Goal: Find specific page/section: Find specific page/section

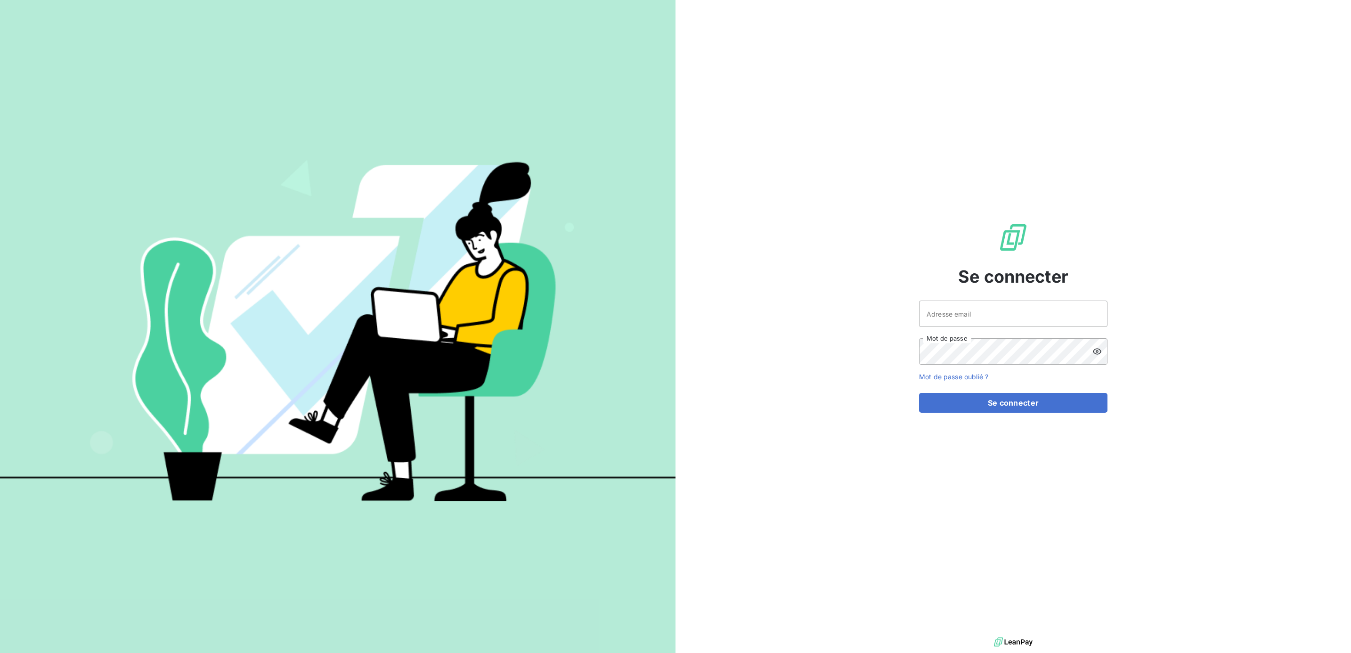
click at [940, 299] on div "Se connecter Adresse email Mot de passe Mot de passe oublié ? Se connecter" at bounding box center [1013, 317] width 188 height 635
drag, startPoint x: 953, startPoint y: 309, endPoint x: 954, endPoint y: 314, distance: 5.4
click at [954, 310] on input "Adresse email" at bounding box center [1013, 314] width 188 height 26
type input "[PERSON_NAME][EMAIL_ADDRESS][DOMAIN_NAME]"
click at [919, 393] on button "Se connecter" at bounding box center [1013, 403] width 188 height 20
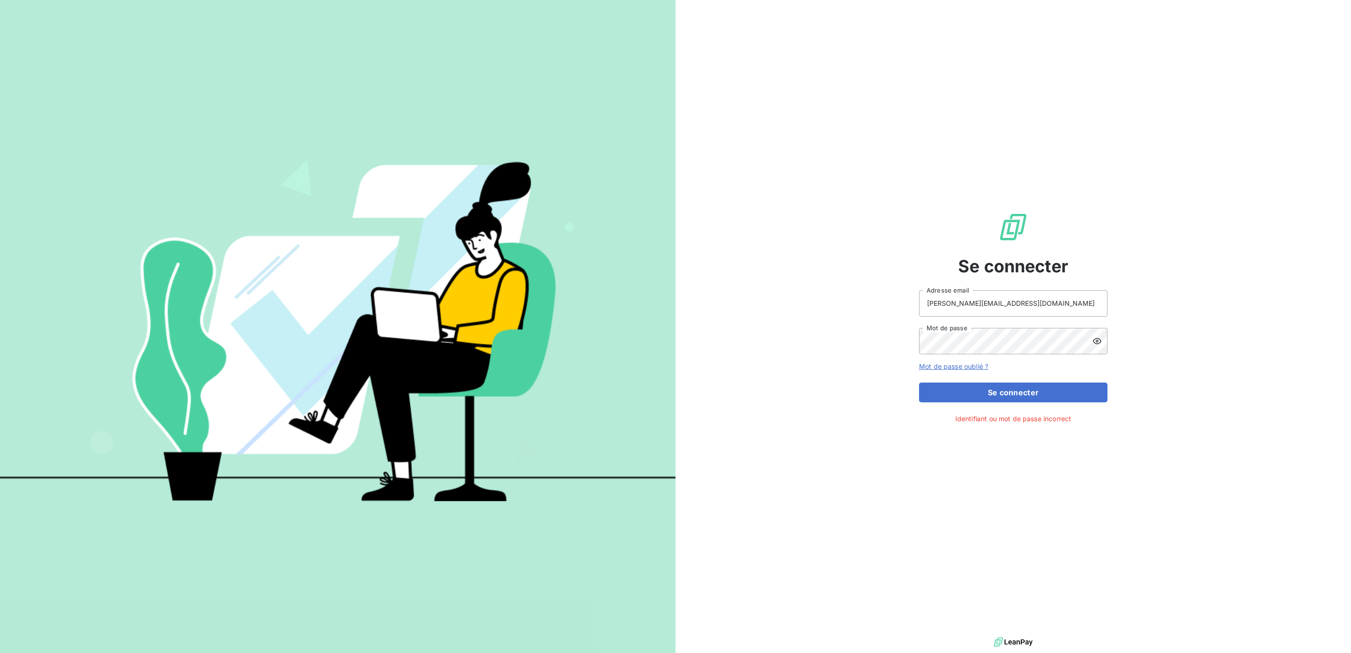
click at [1096, 343] on icon at bounding box center [1097, 341] width 8 height 6
click at [919, 383] on button "Se connecter" at bounding box center [1013, 393] width 188 height 20
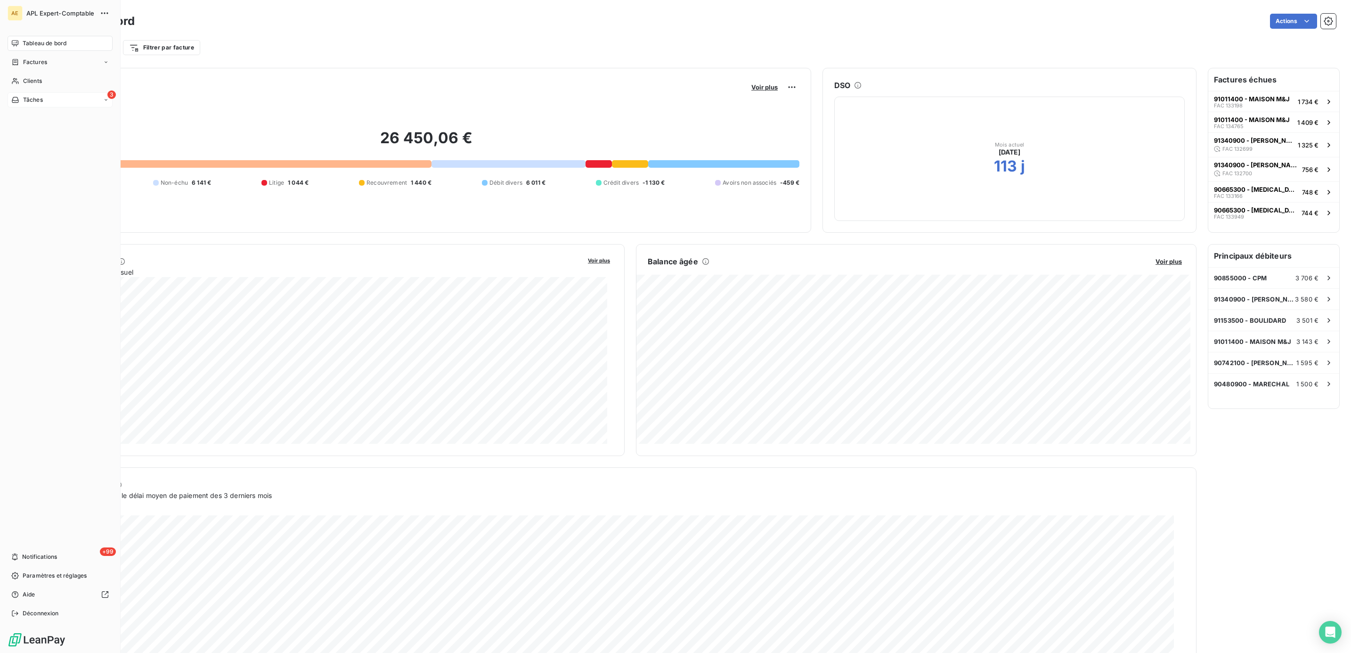
click at [20, 99] on div "Tâches" at bounding box center [27, 100] width 32 height 8
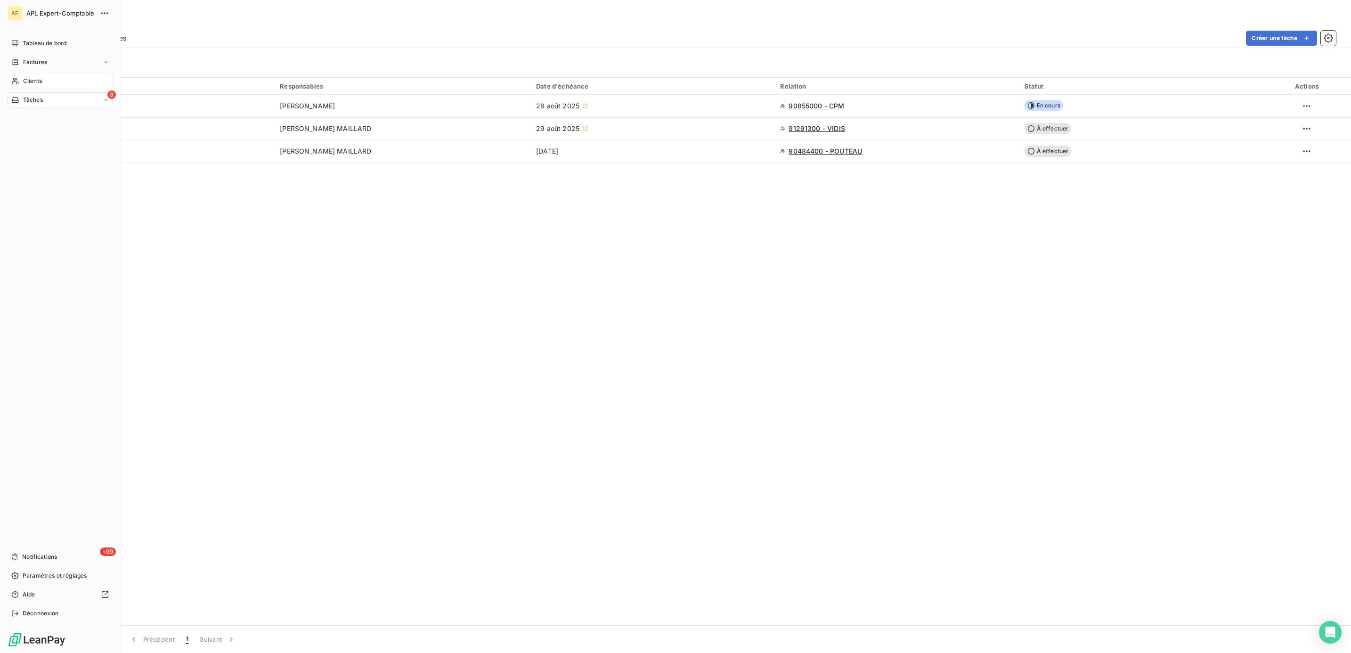
click at [35, 75] on div "Clients" at bounding box center [60, 80] width 105 height 15
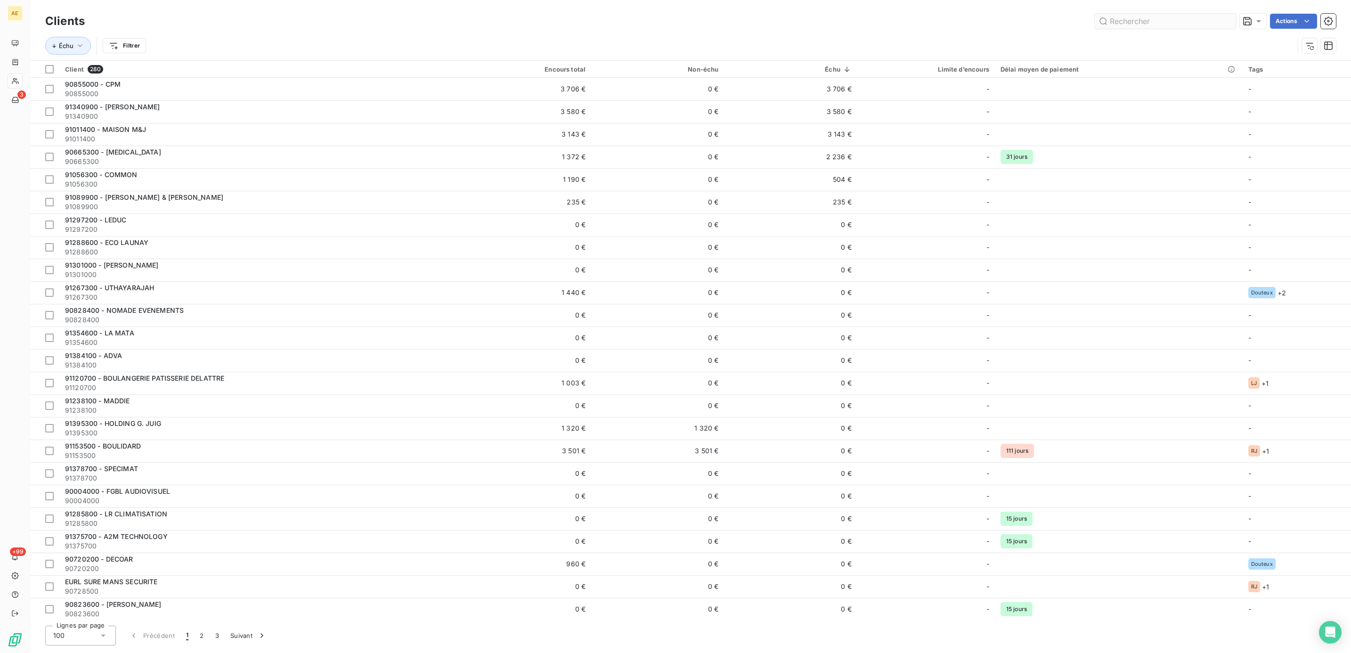
click at [1128, 20] on input "text" at bounding box center [1165, 21] width 141 height 15
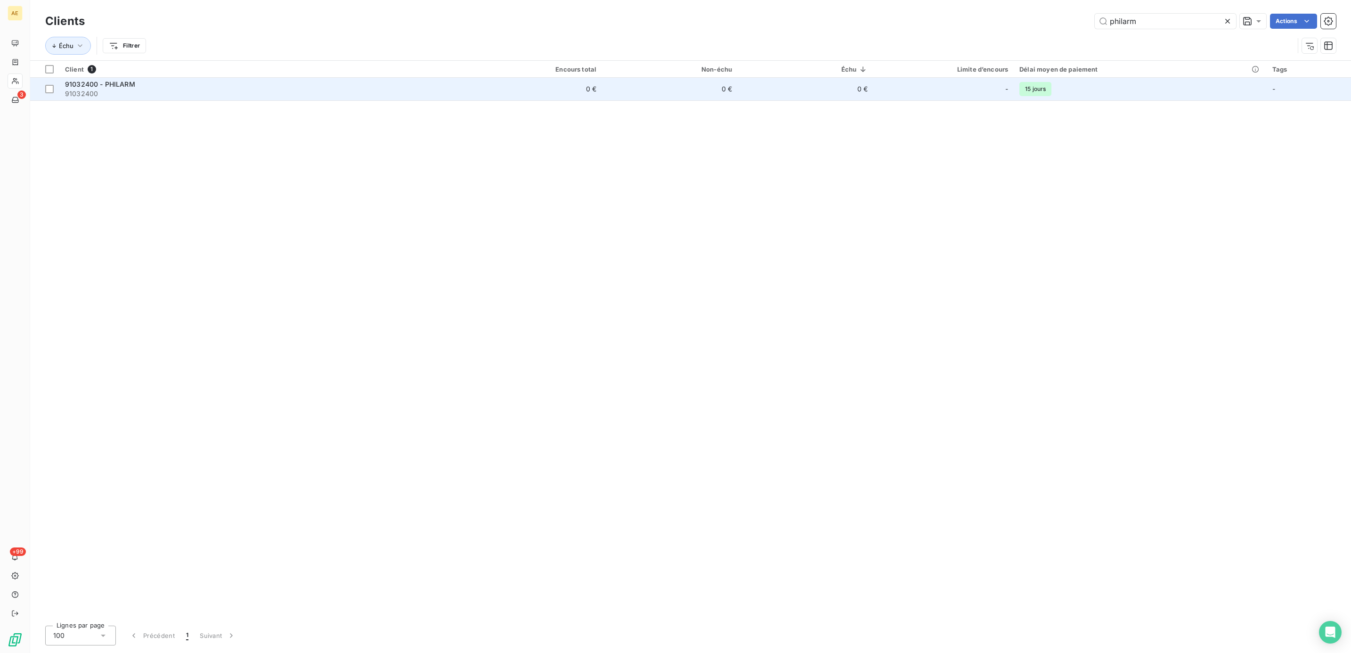
type input "philarm"
click at [170, 90] on span "91032400" at bounding box center [263, 93] width 396 height 9
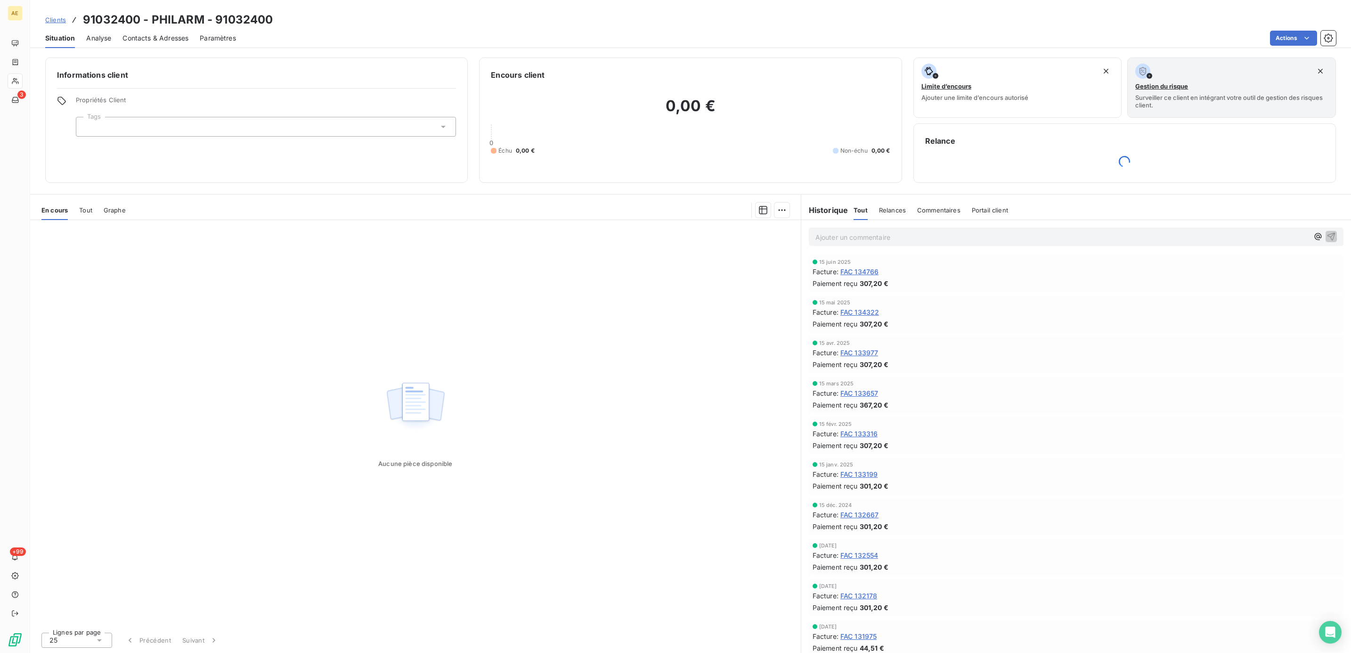
click at [909, 235] on p "Ajouter un commentaire ﻿" at bounding box center [1061, 237] width 493 height 12
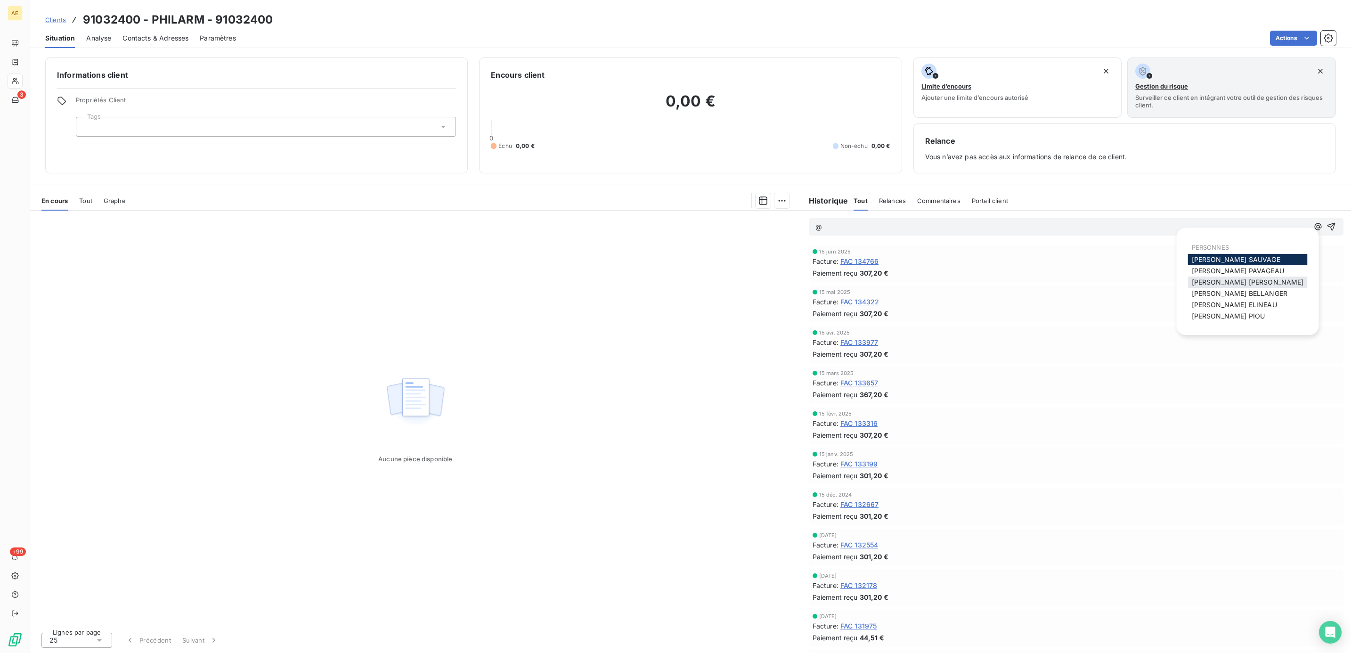
click at [1241, 278] on span "[PERSON_NAME] MAILLARD" at bounding box center [1248, 282] width 112 height 8
